Goal: Contribute content: Contribute content

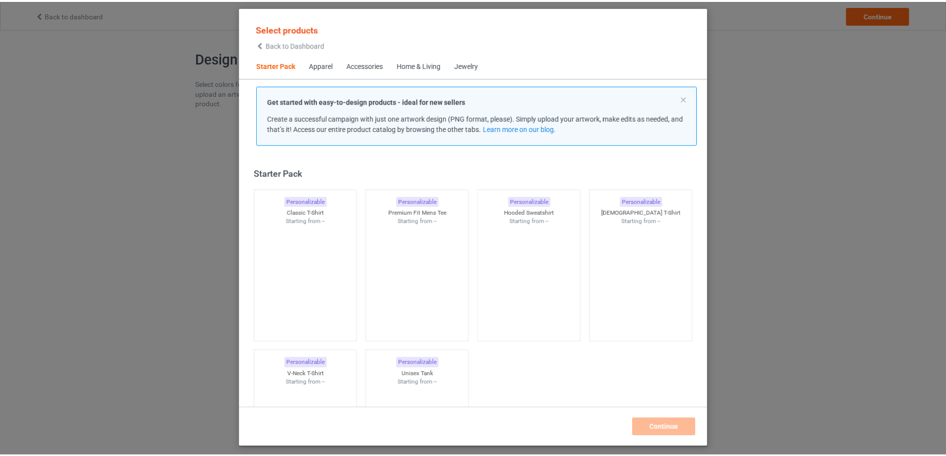
scroll to position [13, 0]
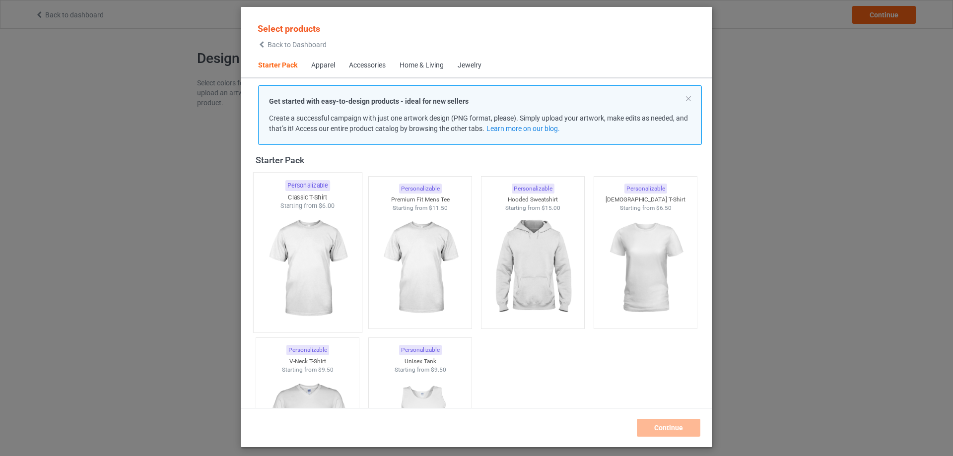
click at [316, 231] on img at bounding box center [307, 268] width 93 height 117
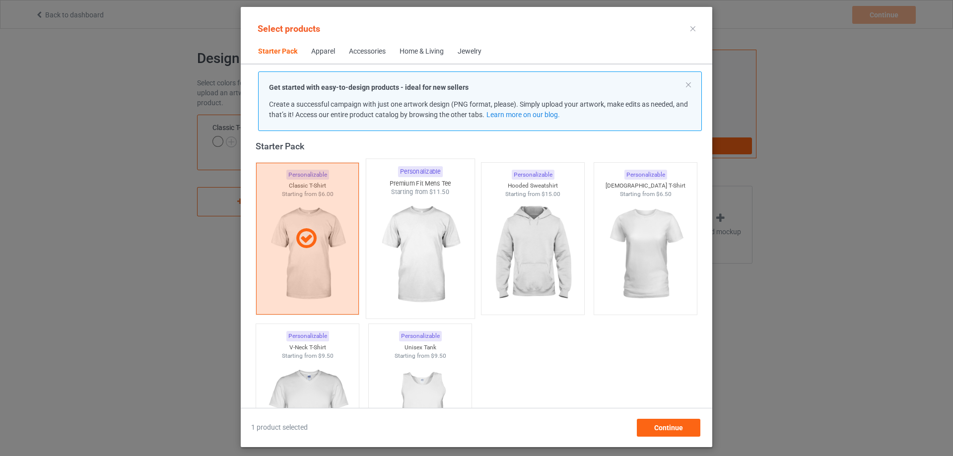
click at [429, 260] on img at bounding box center [419, 255] width 93 height 117
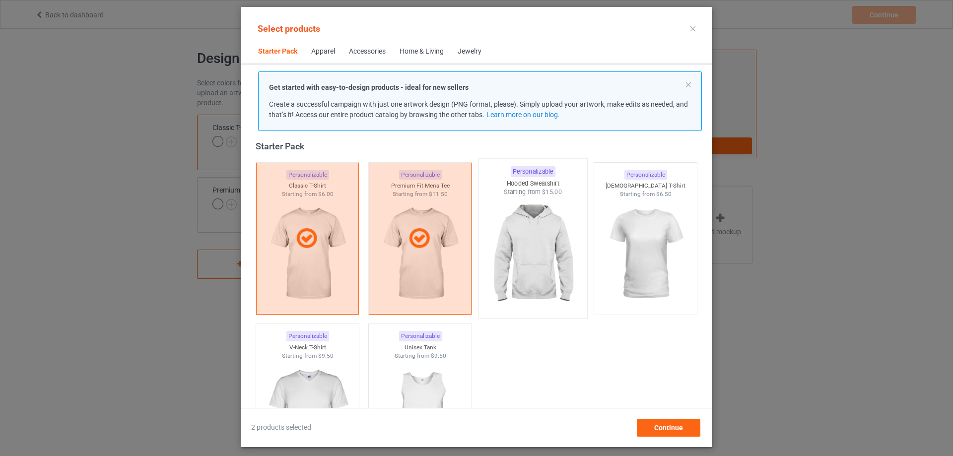
click at [529, 250] on img at bounding box center [532, 255] width 93 height 117
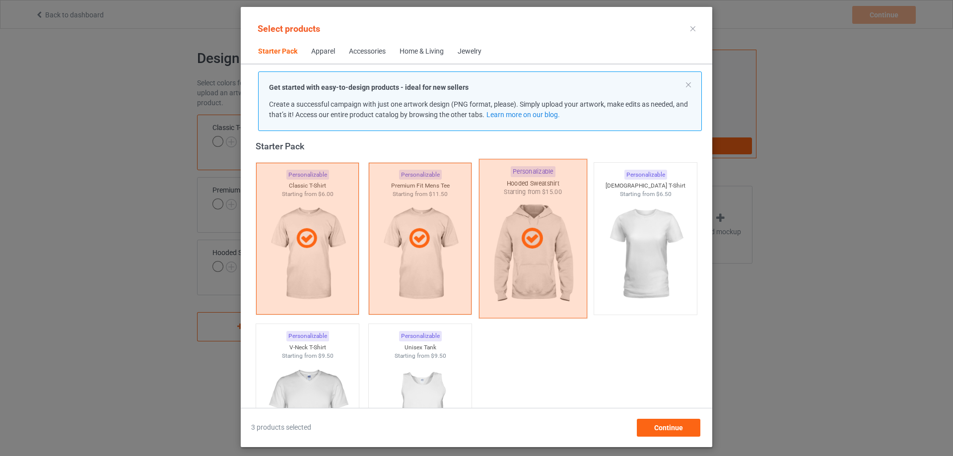
drag, startPoint x: 645, startPoint y: 248, endPoint x: 497, endPoint y: 312, distance: 161.6
click at [645, 249] on img at bounding box center [645, 254] width 89 height 111
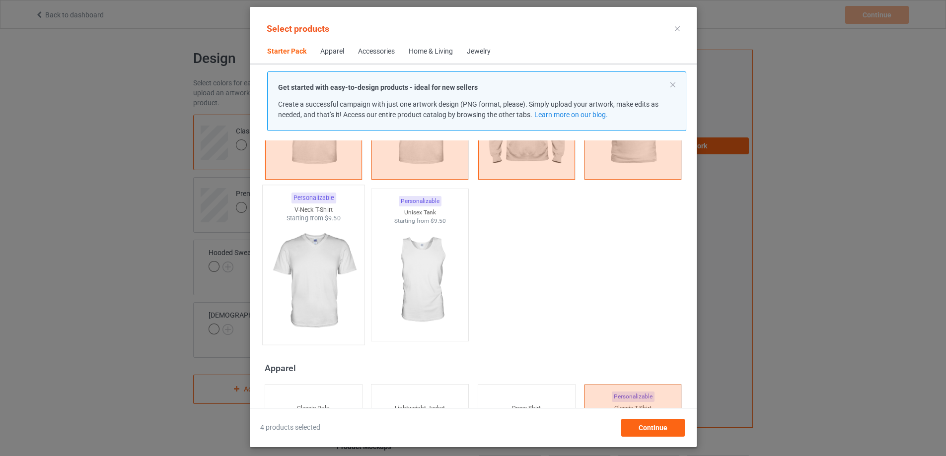
scroll to position [162, 0]
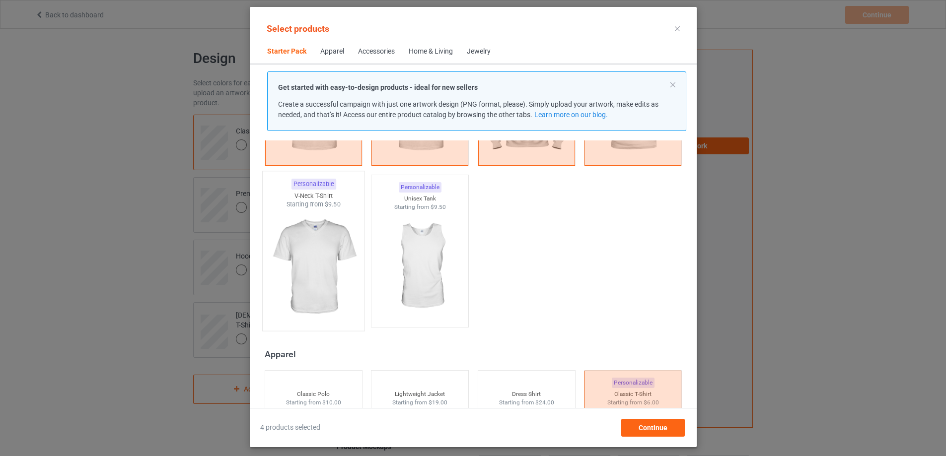
click at [315, 259] on img at bounding box center [313, 267] width 93 height 117
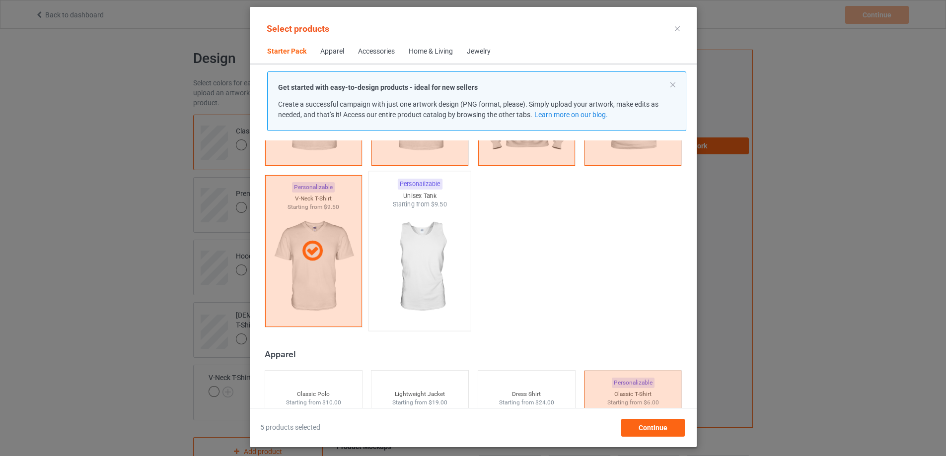
click at [409, 258] on img at bounding box center [419, 267] width 93 height 117
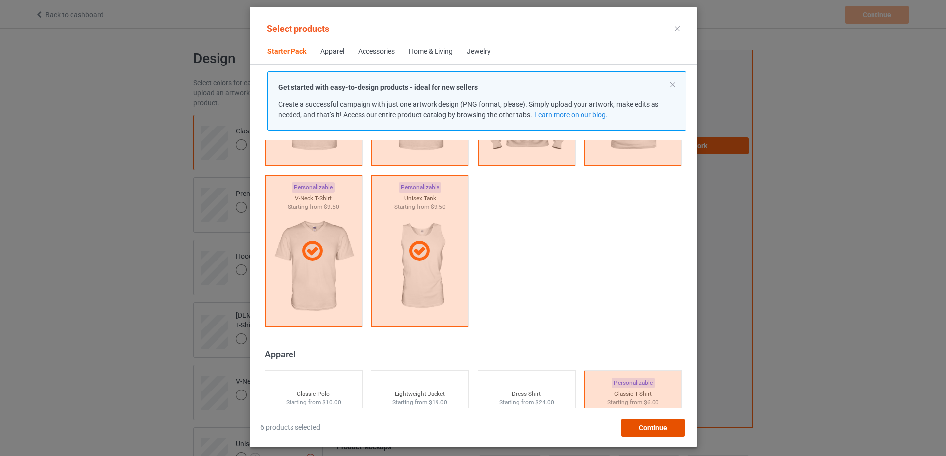
click at [656, 422] on div "Continue" at bounding box center [652, 428] width 64 height 18
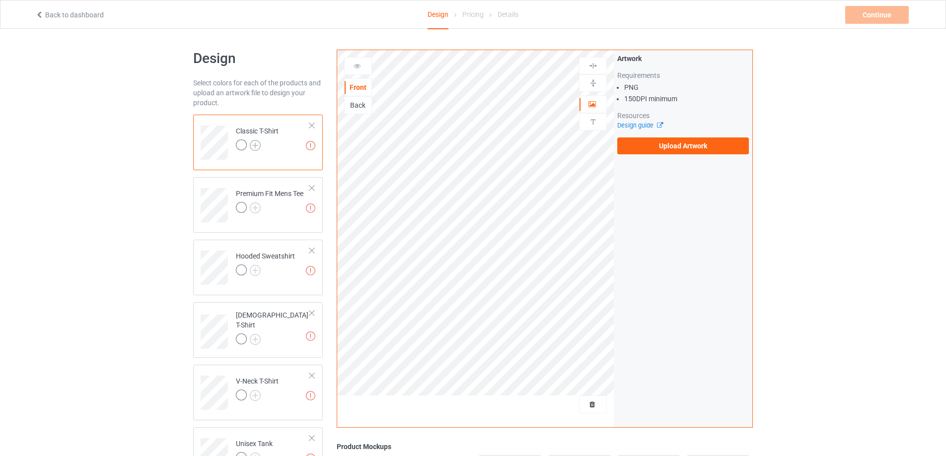
click at [250, 148] on img at bounding box center [255, 145] width 11 height 11
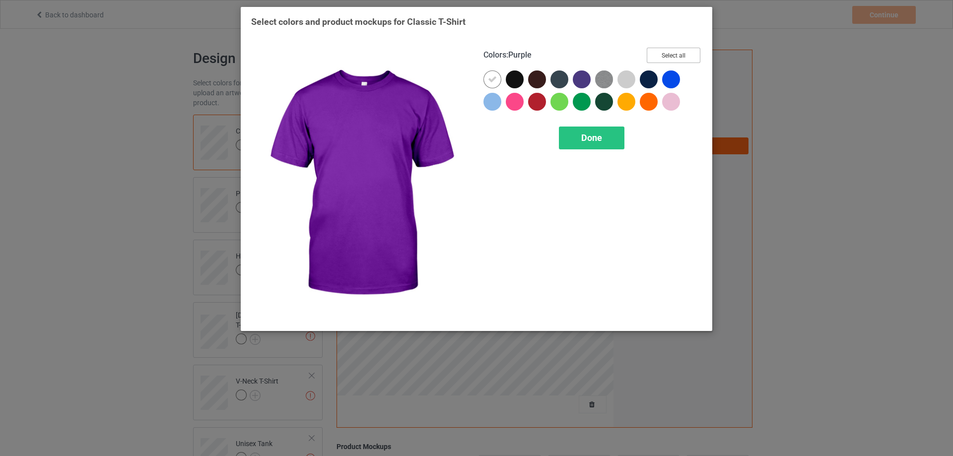
click at [665, 52] on button "Select all" at bounding box center [674, 55] width 54 height 15
click at [665, 52] on button "Reset to Default" at bounding box center [664, 55] width 72 height 15
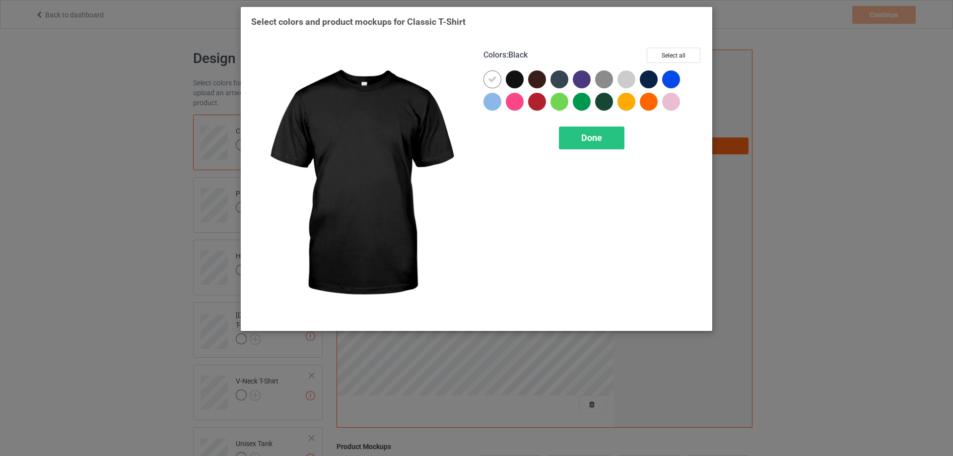
click at [511, 77] on div at bounding box center [515, 79] width 18 height 18
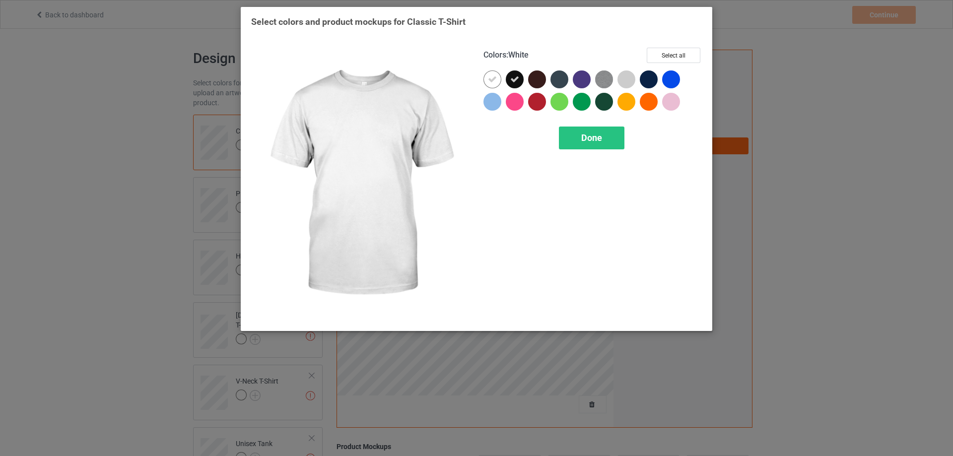
click at [493, 79] on icon at bounding box center [492, 79] width 9 height 9
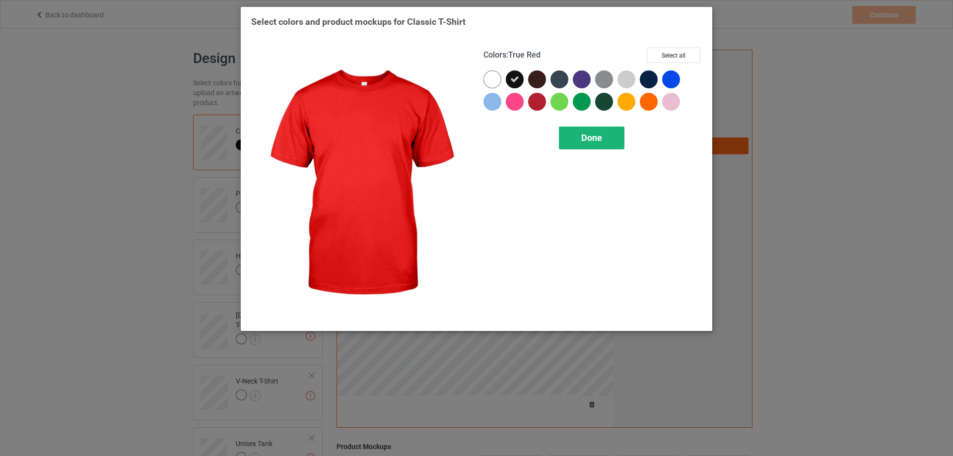
click at [577, 136] on div "Done" at bounding box center [592, 138] width 66 height 23
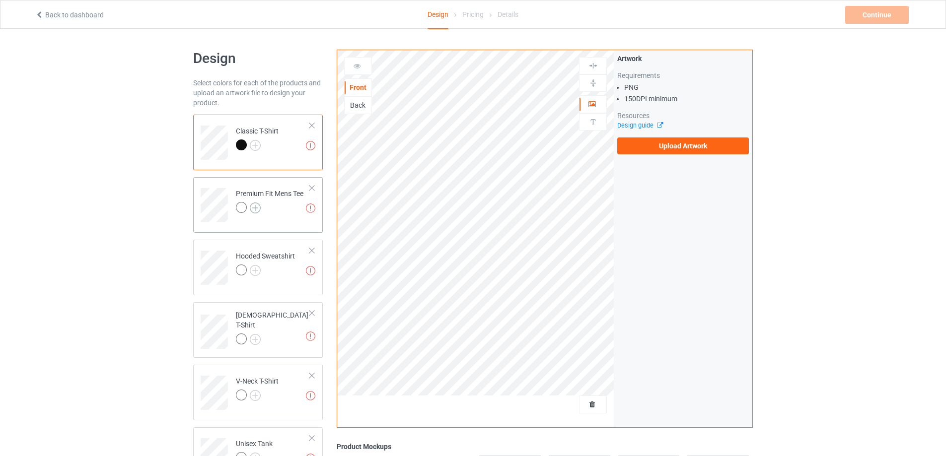
click at [255, 206] on img at bounding box center [255, 208] width 11 height 11
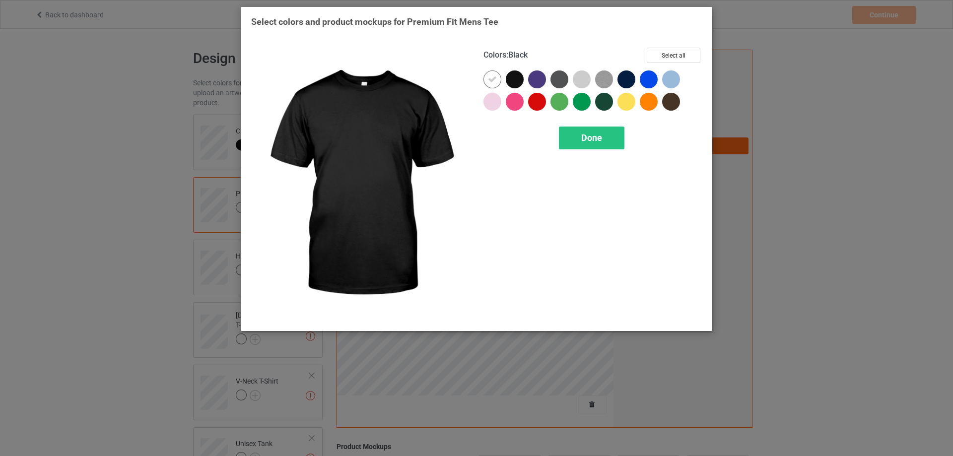
click at [512, 79] on div at bounding box center [515, 79] width 18 height 18
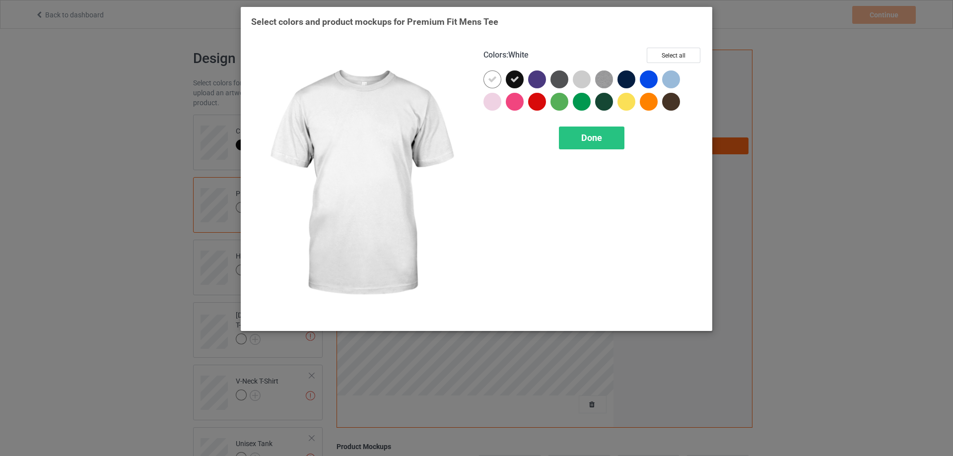
click at [492, 80] on icon at bounding box center [492, 79] width 9 height 9
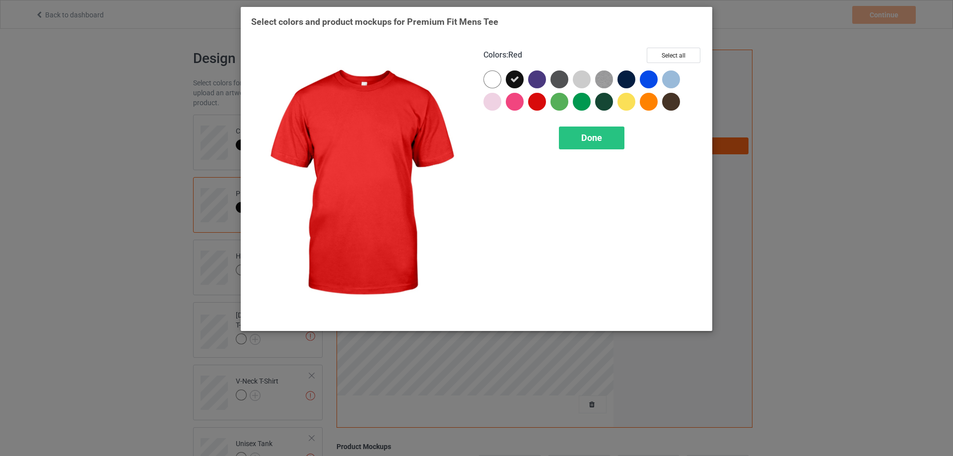
click at [582, 130] on div "Done" at bounding box center [592, 138] width 66 height 23
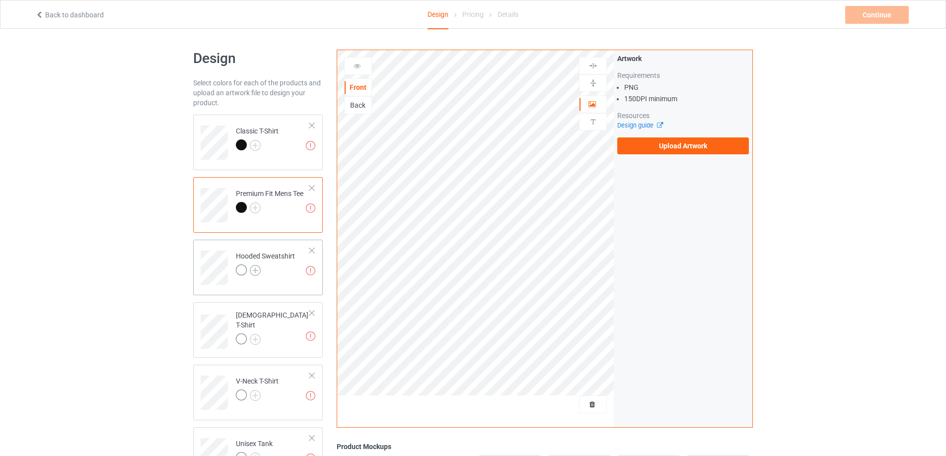
click at [254, 265] on img at bounding box center [255, 270] width 11 height 11
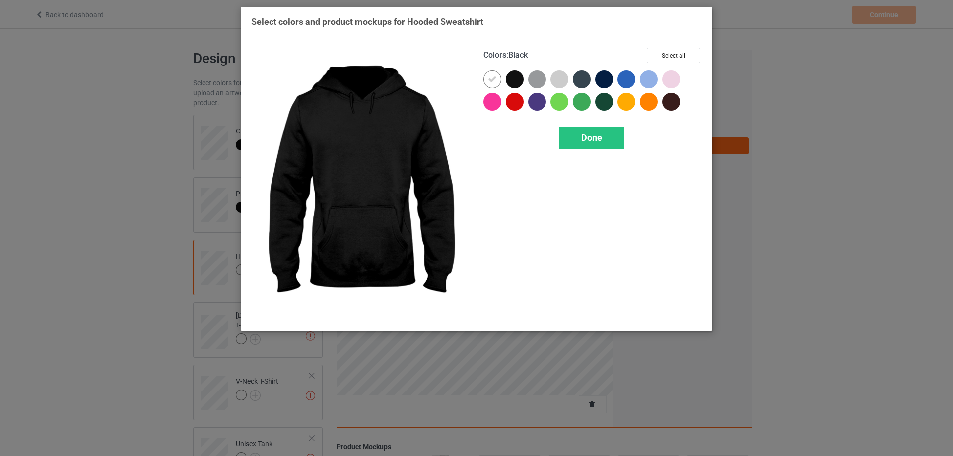
click at [516, 81] on div at bounding box center [515, 79] width 18 height 18
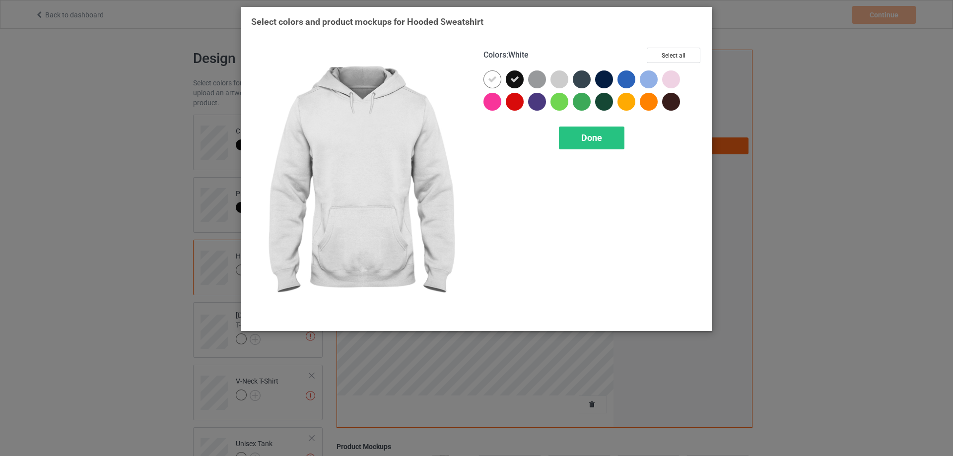
drag, startPoint x: 499, startPoint y: 81, endPoint x: 524, endPoint y: 110, distance: 37.7
click at [499, 81] on div at bounding box center [492, 79] width 18 height 18
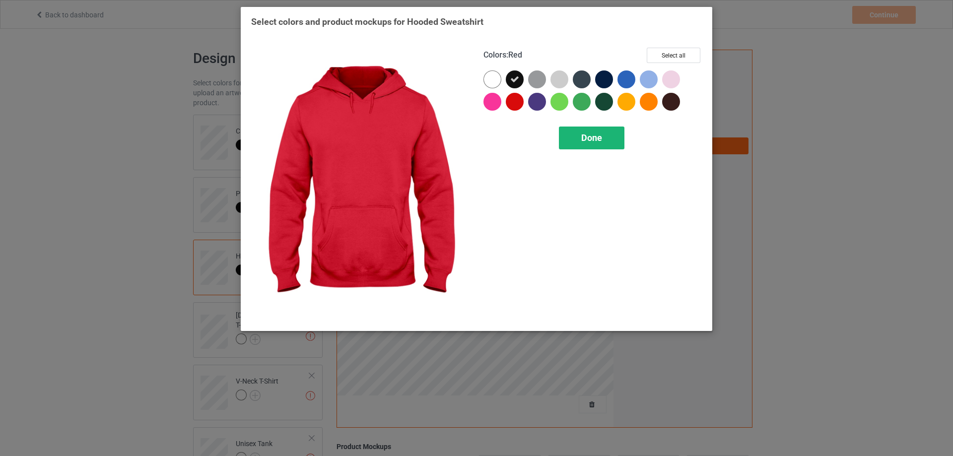
click at [586, 140] on span "Done" at bounding box center [591, 138] width 21 height 10
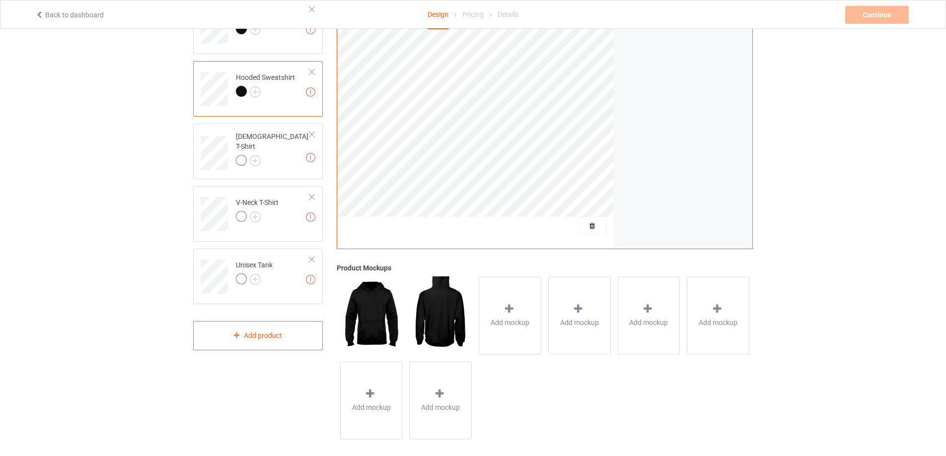
scroll to position [187, 0]
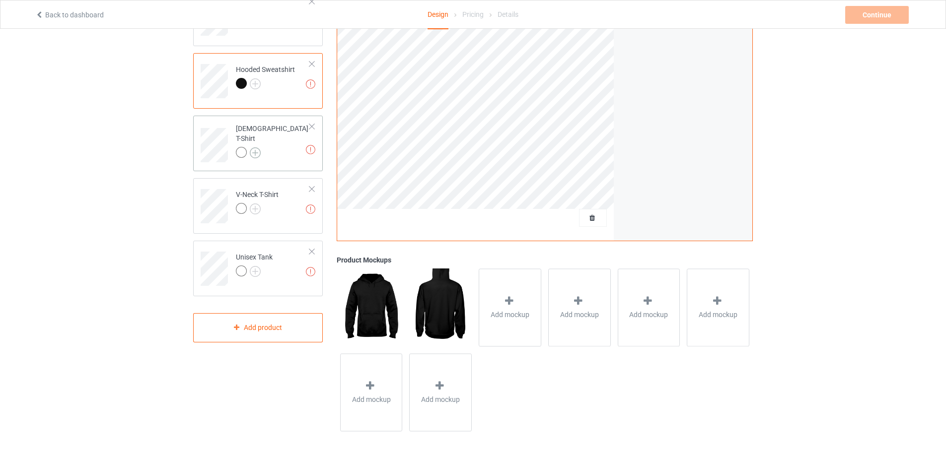
click at [256, 149] on img at bounding box center [255, 152] width 11 height 11
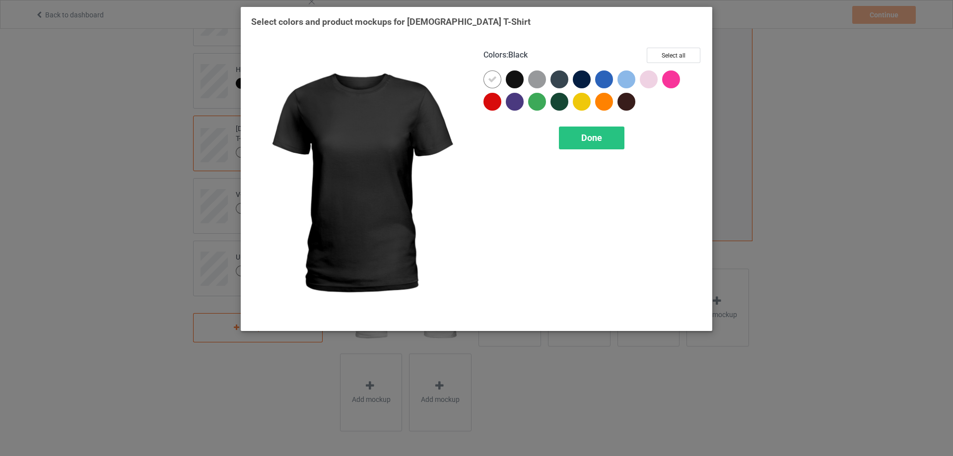
click at [512, 82] on div at bounding box center [515, 79] width 18 height 18
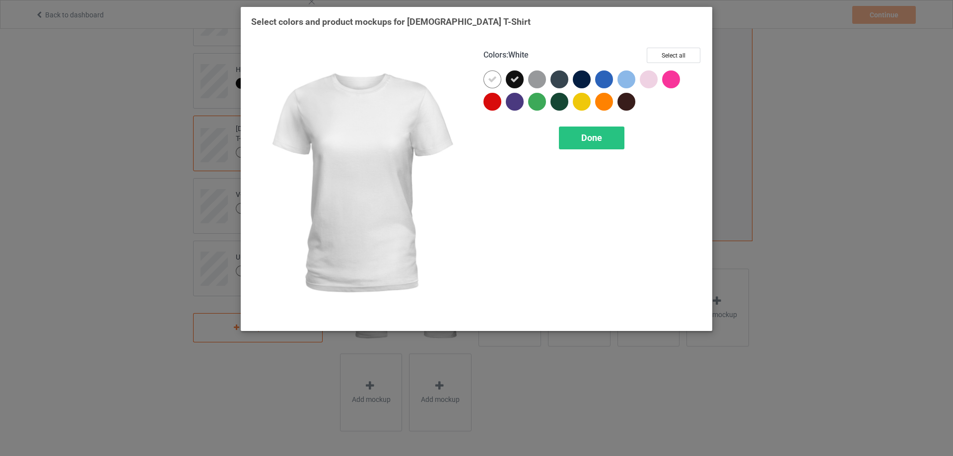
click at [495, 83] on icon at bounding box center [492, 79] width 9 height 9
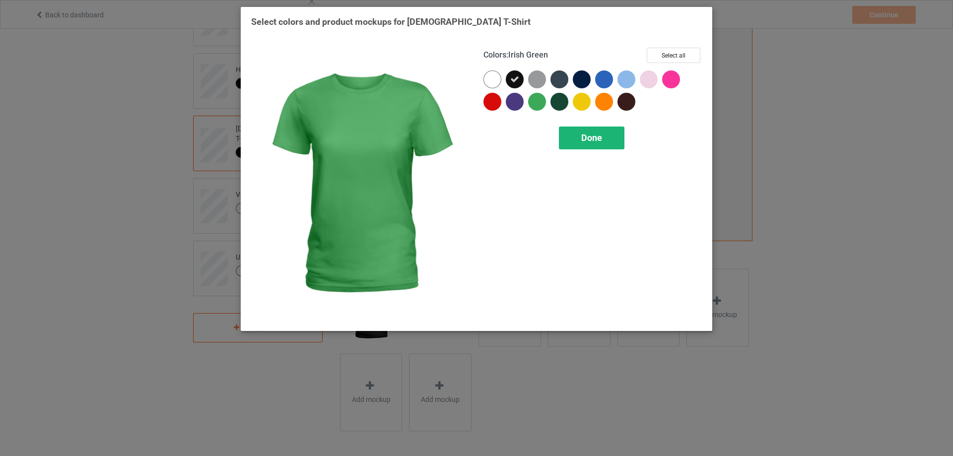
click at [583, 141] on span "Done" at bounding box center [591, 138] width 21 height 10
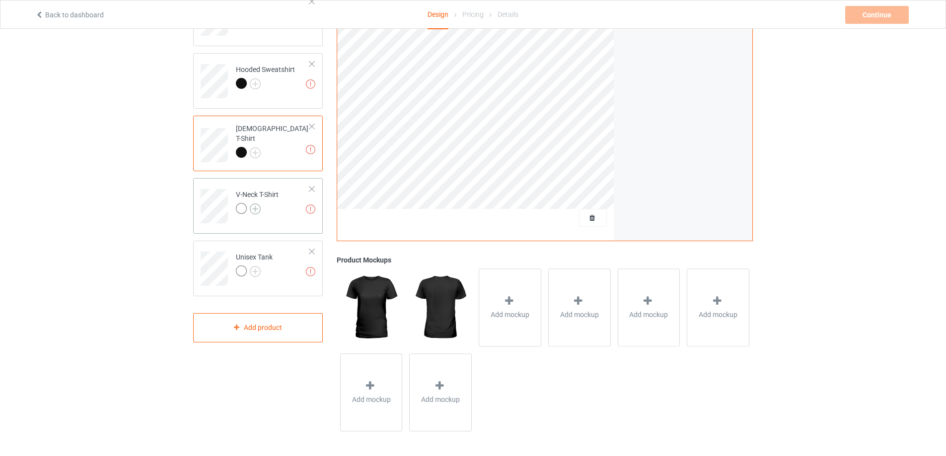
click at [258, 212] on img at bounding box center [255, 209] width 11 height 11
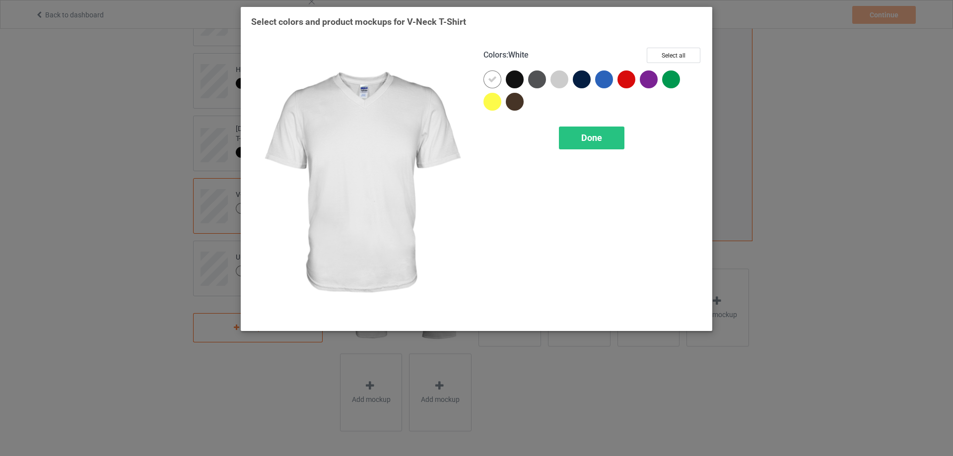
click at [509, 82] on div at bounding box center [515, 79] width 18 height 18
click at [500, 82] on div at bounding box center [492, 79] width 18 height 18
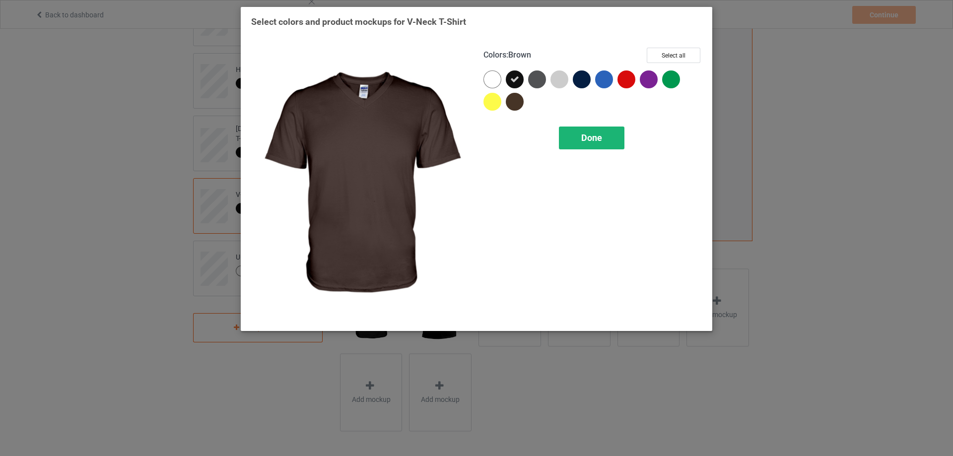
click at [574, 144] on div "Done" at bounding box center [592, 138] width 66 height 23
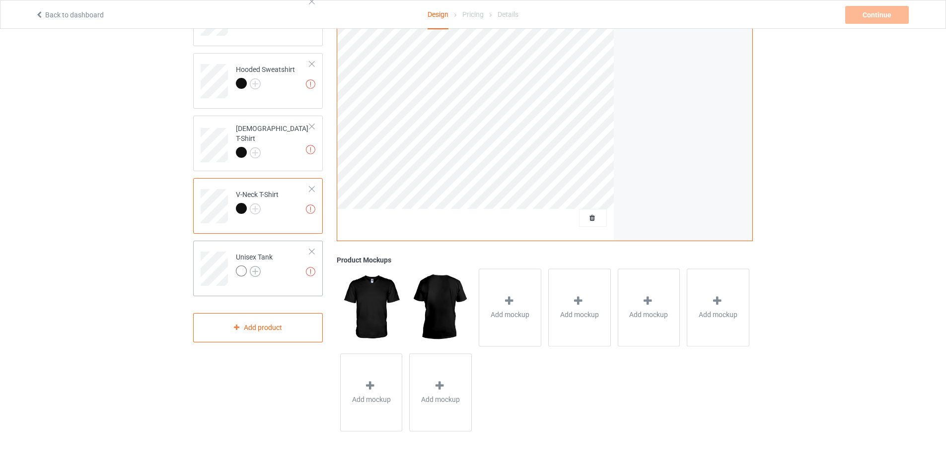
click at [255, 270] on img at bounding box center [255, 271] width 11 height 11
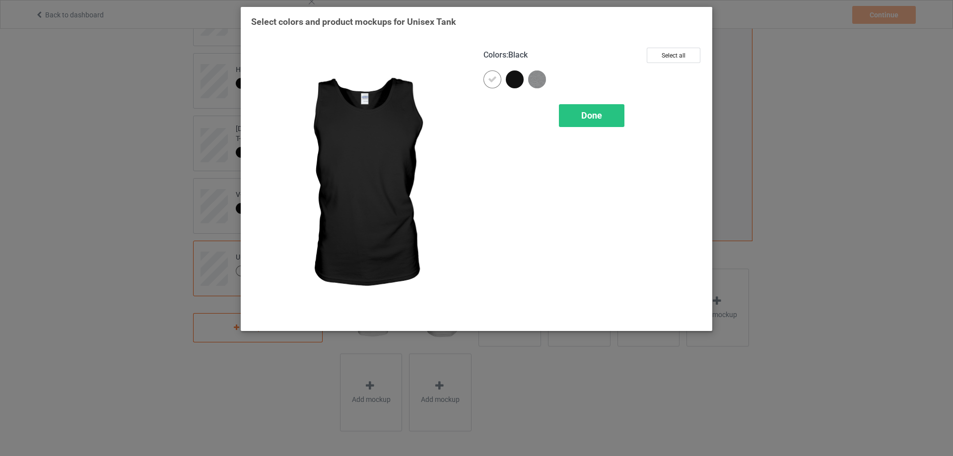
click at [512, 82] on div at bounding box center [515, 79] width 18 height 18
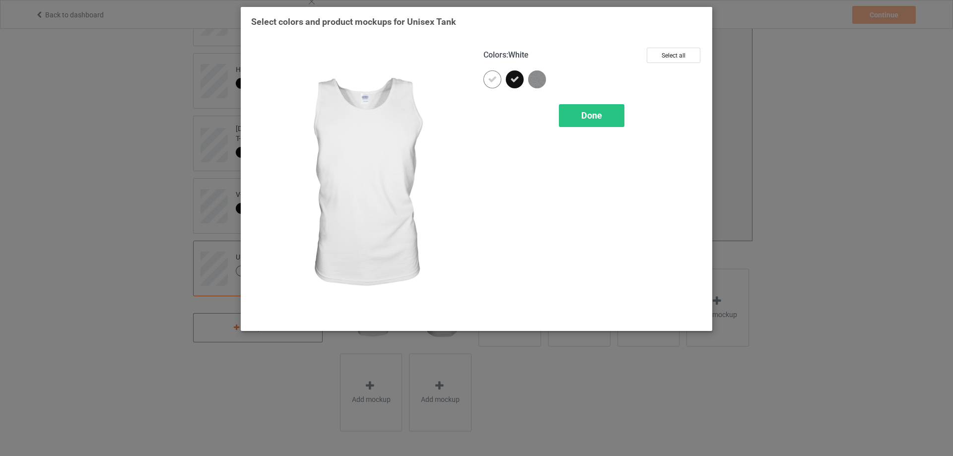
click at [496, 82] on icon at bounding box center [492, 79] width 9 height 9
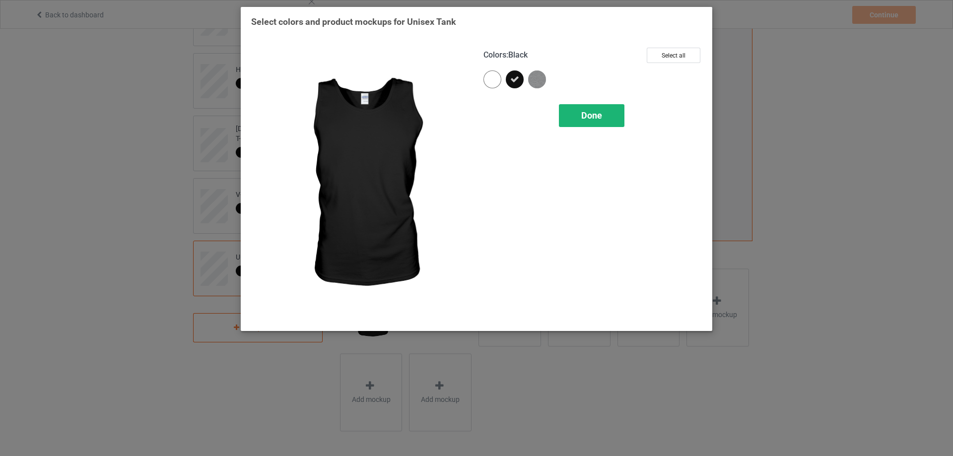
click at [562, 118] on div "Done" at bounding box center [592, 115] width 66 height 23
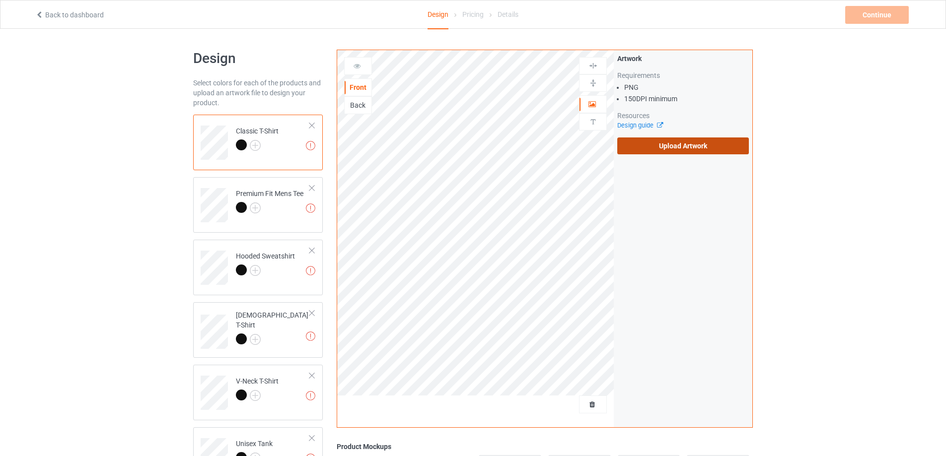
click at [646, 140] on label "Upload Artwork" at bounding box center [683, 145] width 132 height 17
click at [0, 0] on input "Upload Artwork" at bounding box center [0, 0] width 0 height 0
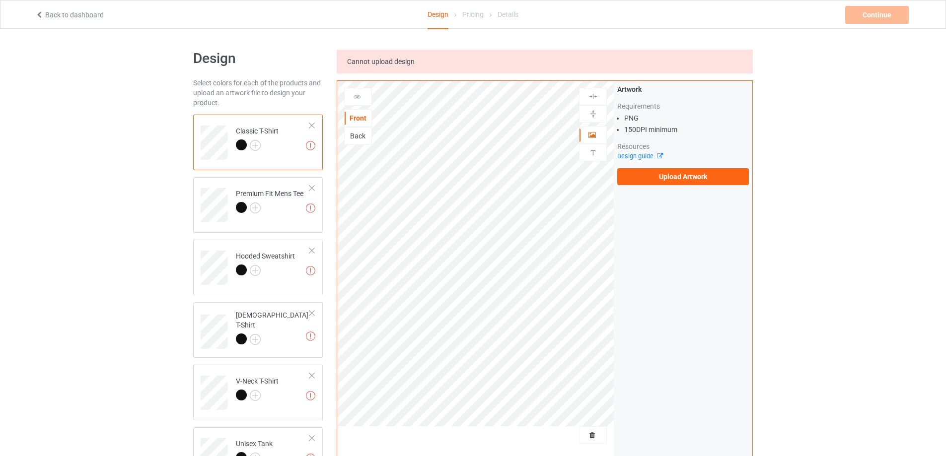
click at [73, 178] on div "Design Select colors for each of the products and upload an artwork file to des…" at bounding box center [473, 351] width 946 height 645
click at [670, 173] on label "Upload Artwork" at bounding box center [683, 176] width 132 height 17
click at [0, 0] on input "Upload Artwork" at bounding box center [0, 0] width 0 height 0
click at [387, 71] on div "Cannot upload design" at bounding box center [545, 62] width 416 height 24
click at [390, 67] on div "Cannot upload design" at bounding box center [545, 62] width 416 height 24
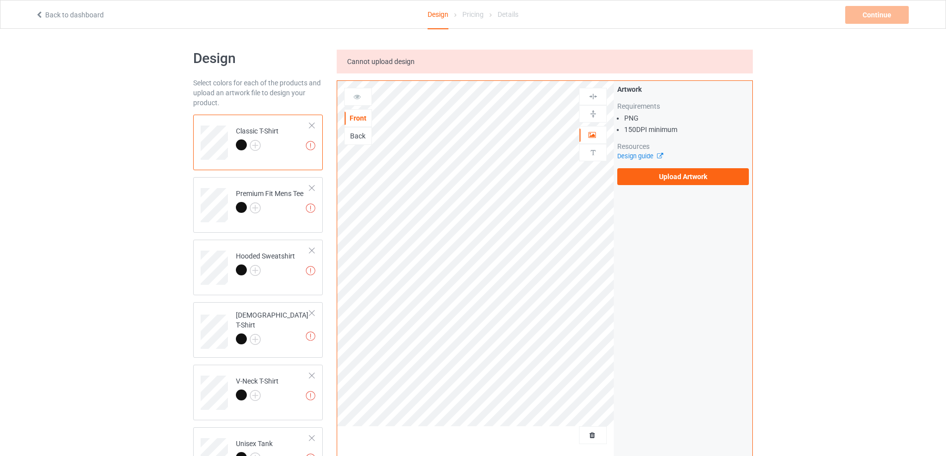
click at [707, 274] on div "Artwork Requirements PNG 150 DPI minimum Resources Design guide Upload Artwork" at bounding box center [682, 269] width 138 height 377
click at [677, 173] on label "Upload Artwork" at bounding box center [683, 176] width 132 height 17
click at [0, 0] on input "Upload Artwork" at bounding box center [0, 0] width 0 height 0
click at [362, 64] on span "Cannot upload design" at bounding box center [381, 62] width 68 height 8
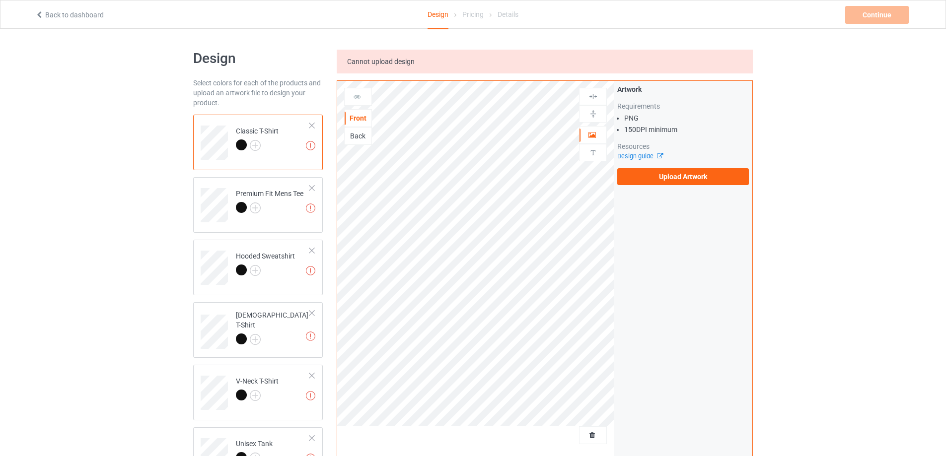
click at [825, 154] on div "Design Select colors for each of the products and upload an artwork file to des…" at bounding box center [473, 351] width 946 height 645
click at [311, 146] on img at bounding box center [310, 145] width 9 height 9
click at [395, 64] on span "Cannot upload design" at bounding box center [381, 62] width 68 height 8
click at [68, 15] on link "Back to dashboard" at bounding box center [69, 15] width 68 height 8
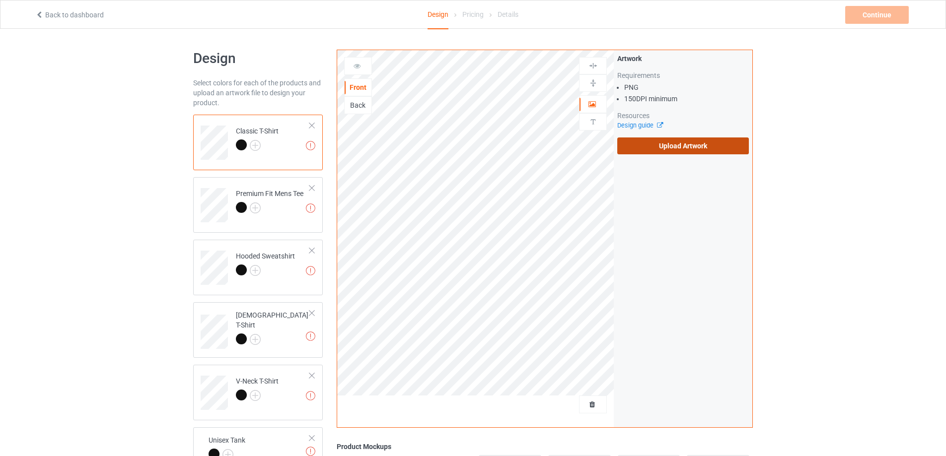
click at [676, 141] on label "Upload Artwork" at bounding box center [683, 145] width 132 height 17
click at [0, 0] on input "Upload Artwork" at bounding box center [0, 0] width 0 height 0
